Goal: Task Accomplishment & Management: Manage account settings

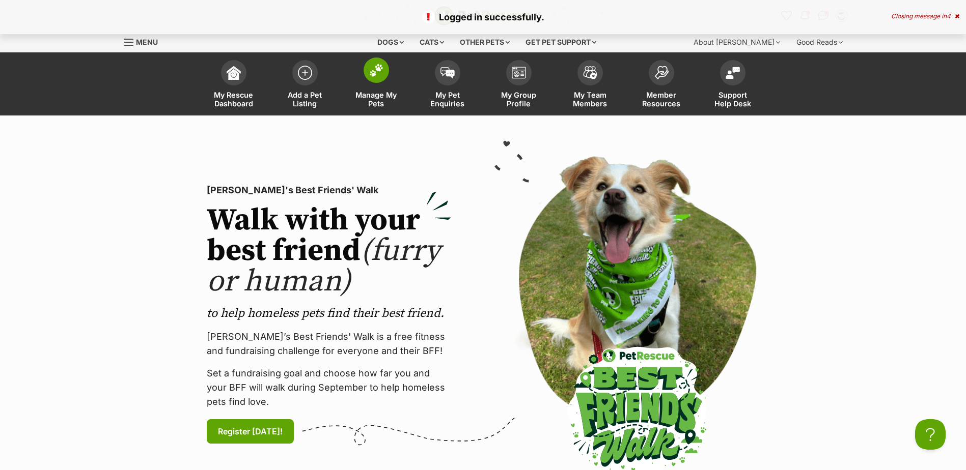
click at [377, 78] on span at bounding box center [375, 70] width 25 height 25
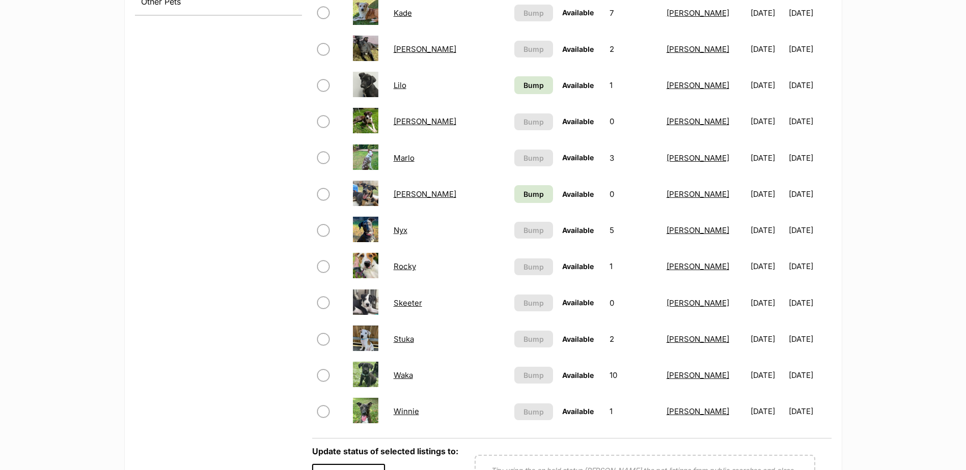
scroll to position [611, 0]
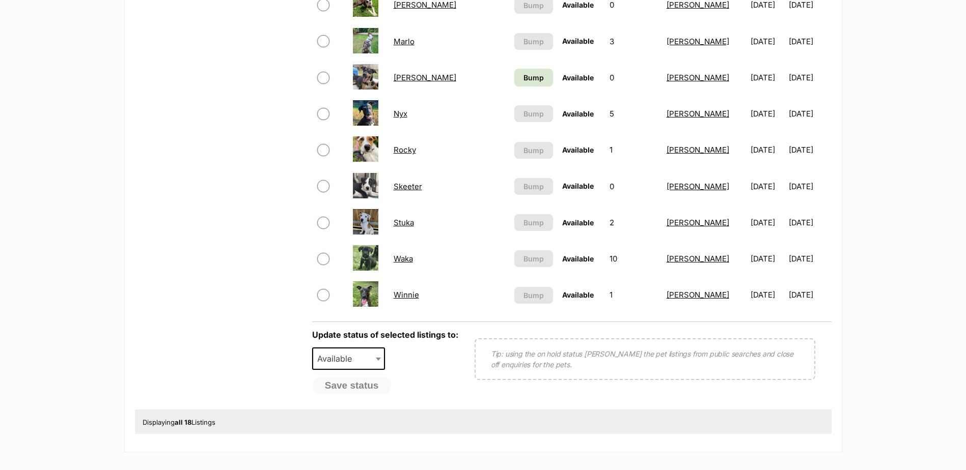
click at [413, 186] on link "Skeeter" at bounding box center [407, 187] width 29 height 10
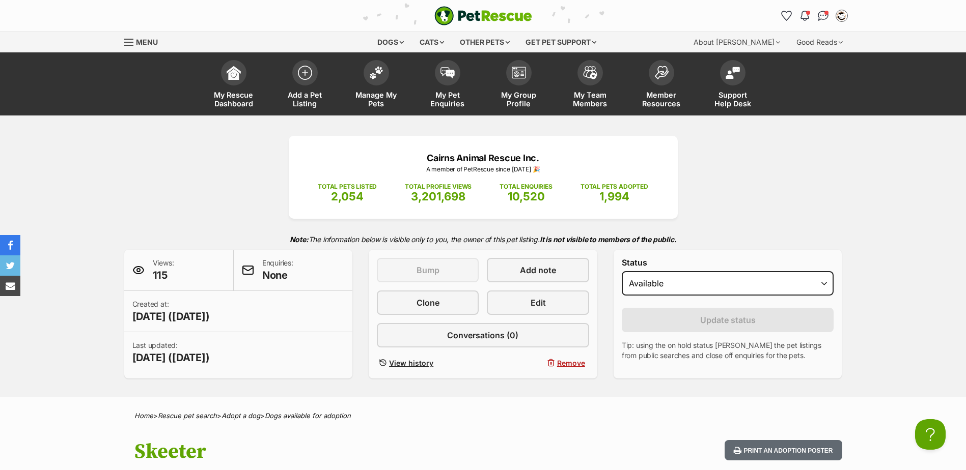
select select "rehomed"
click at [621, 271] on select "Draft Available On hold Adopted" at bounding box center [727, 283] width 212 height 24
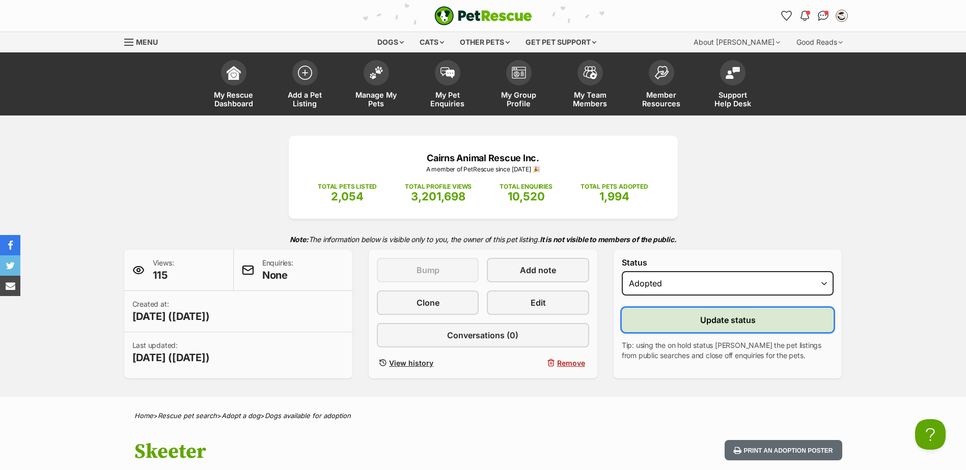
click at [705, 328] on button "Update status" at bounding box center [727, 320] width 212 height 24
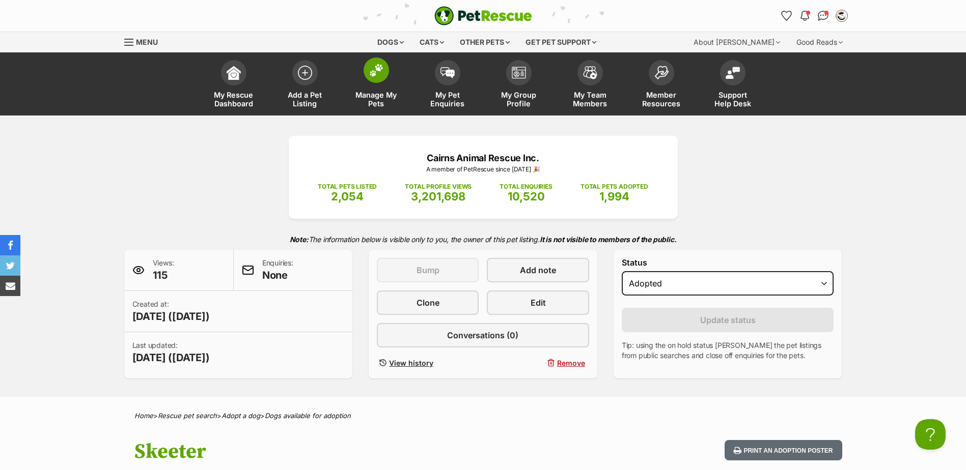
click at [366, 69] on span at bounding box center [375, 70] width 25 height 25
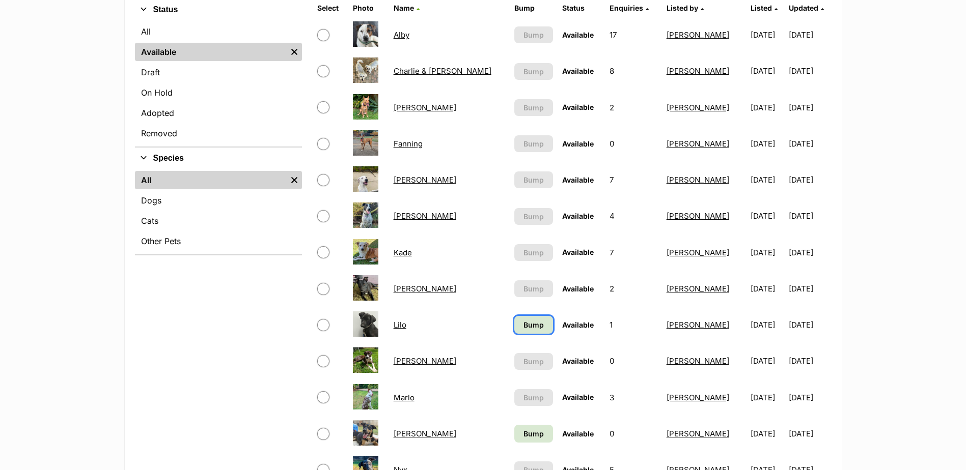
click at [523, 327] on span "Bump" at bounding box center [533, 325] width 20 height 11
click at [523, 430] on span "Bump" at bounding box center [533, 434] width 20 height 11
